Goal: Transaction & Acquisition: Purchase product/service

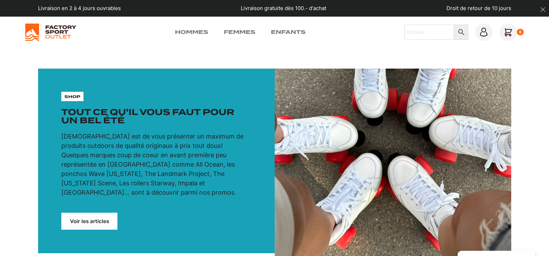
click at [100, 213] on link "Voir les articles" at bounding box center [89, 221] width 56 height 17
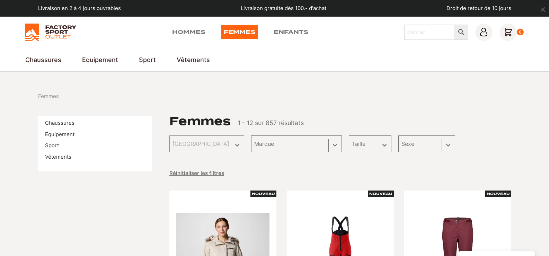
click at [309, 152] on div "Marque Sélectionnez le contenu Marque Scott (106) Globe Skateboards (66) Dakine…" at bounding box center [296, 144] width 91 height 17
click at [342, 152] on div "Marque Sélectionnez le contenu Marque Scott (106) Globe Skateboards (66) Dakine…" at bounding box center [296, 144] width 91 height 17
click at [277, 136] on div "Marque Sélectionnez le contenu Marque Scott (106) Globe Skateboards (66) Dakine…" at bounding box center [296, 144] width 91 height 17
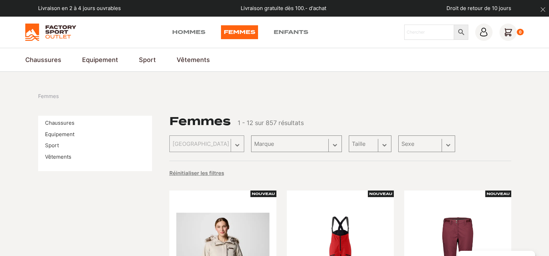
click at [230, 136] on div "Trier Trier le contenu Trier Plus récents Plus anciens Prix croissants Prix déc…" at bounding box center [207, 144] width 75 height 17
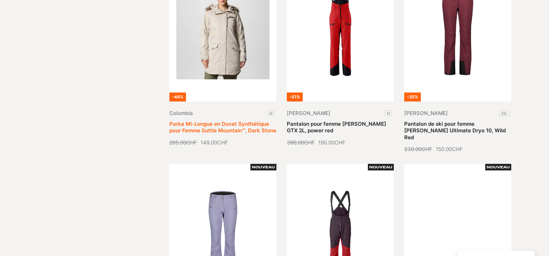
scroll to position [115, 0]
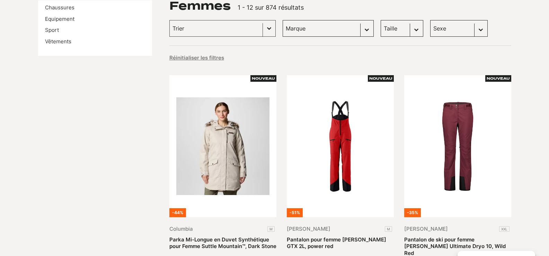
click at [320, 37] on select "Marque Scott (150) Globe Skateboards (66) Dakine (57) Dolomite (40) Craft (33) …" at bounding box center [328, 28] width 91 height 17
click at [502, 37] on div "Trier Trier le contenu Trier Plus récents Plus anciens Prix croissants Prix déc…" at bounding box center [341, 28] width 342 height 17
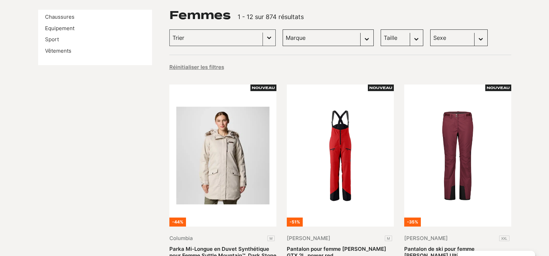
scroll to position [0, 0]
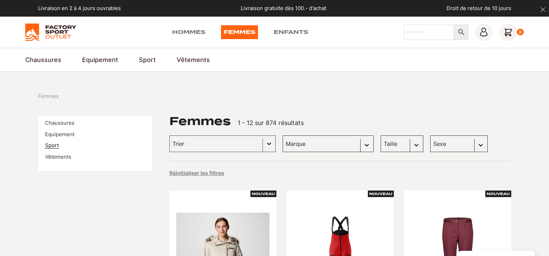
click at [59, 149] on link "Sport" at bounding box center [52, 145] width 14 height 7
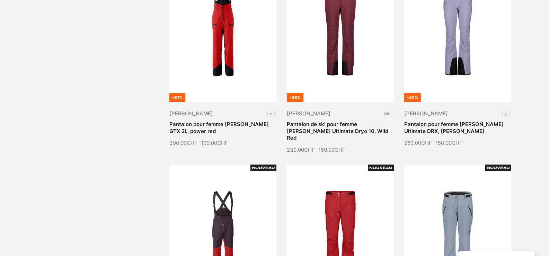
scroll to position [115, 0]
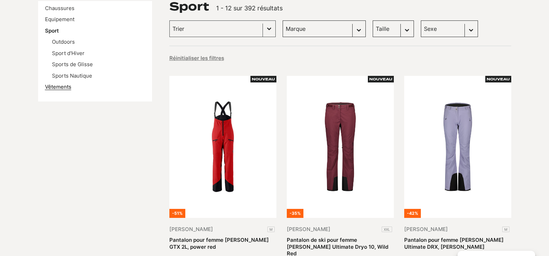
click at [65, 90] on link "Vêtements" at bounding box center [58, 87] width 26 height 7
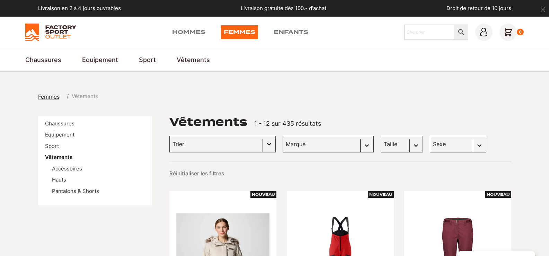
scroll to position [115, 0]
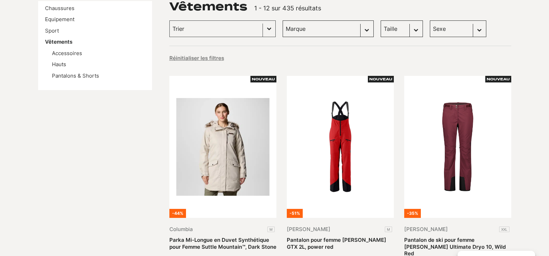
click at [304, 37] on select "Marque Scott (114) Craft (33) Columbia (29) Dolomite (26) Dakine (24) Otso (22)…" at bounding box center [328, 28] width 91 height 17
select select "craft"
click at [283, 37] on select "Marque Scott (114) Craft (33) Columbia (29) Dolomite (26) Dakine (24) Otso (22)…" at bounding box center [328, 28] width 91 height 17
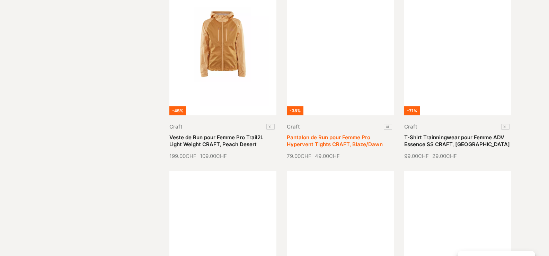
scroll to position [115, 0]
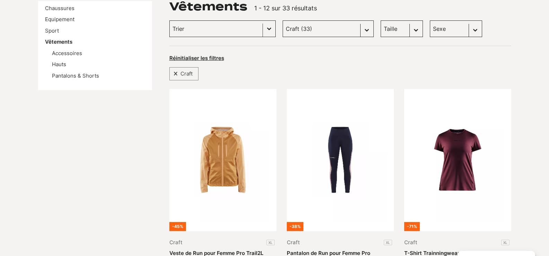
click at [238, 37] on div "Trier le contenu" at bounding box center [216, 29] width 93 height 16
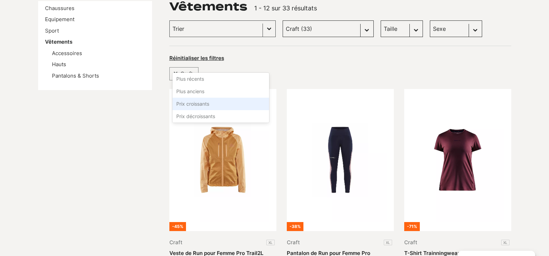
click at [204, 103] on li "Prix croissants" at bounding box center [221, 104] width 97 height 12
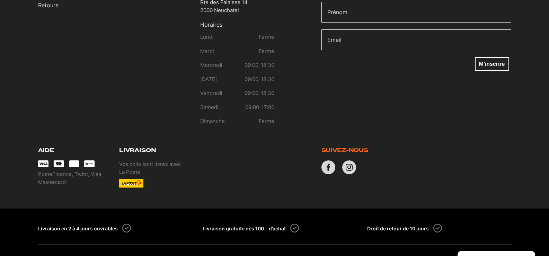
scroll to position [1040, 0]
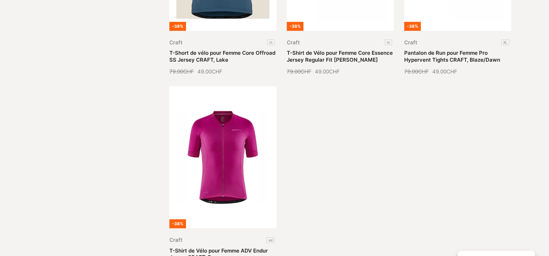
scroll to position [1618, 0]
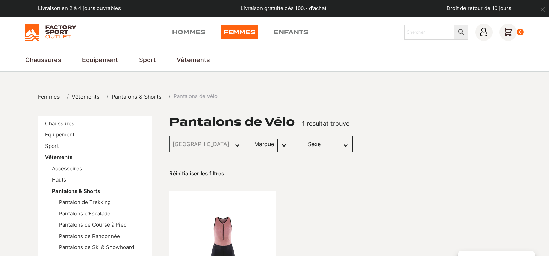
click at [80, 221] on li "Pantalons de Course à Pied" at bounding box center [102, 225] width 86 height 8
click at [79, 221] on link "Pantalons de Course à Pied" at bounding box center [93, 224] width 68 height 7
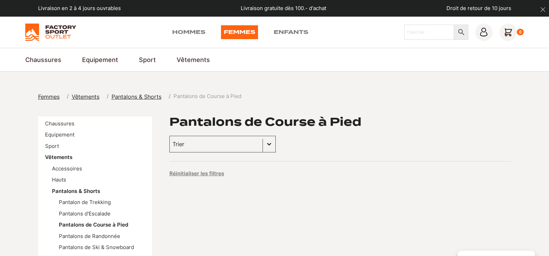
click at [31, 40] on img at bounding box center [50, 32] width 51 height 17
